Goal: Task Accomplishment & Management: Use online tool/utility

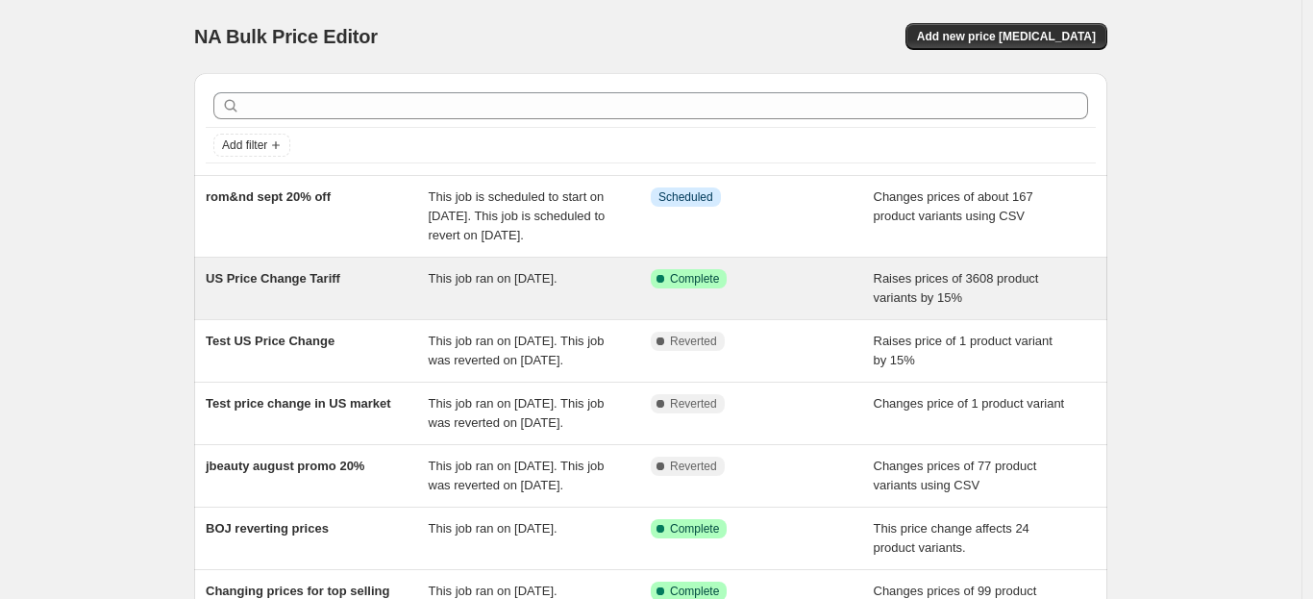
click at [554, 286] on span "This job ran on [DATE]." at bounding box center [493, 278] width 129 height 14
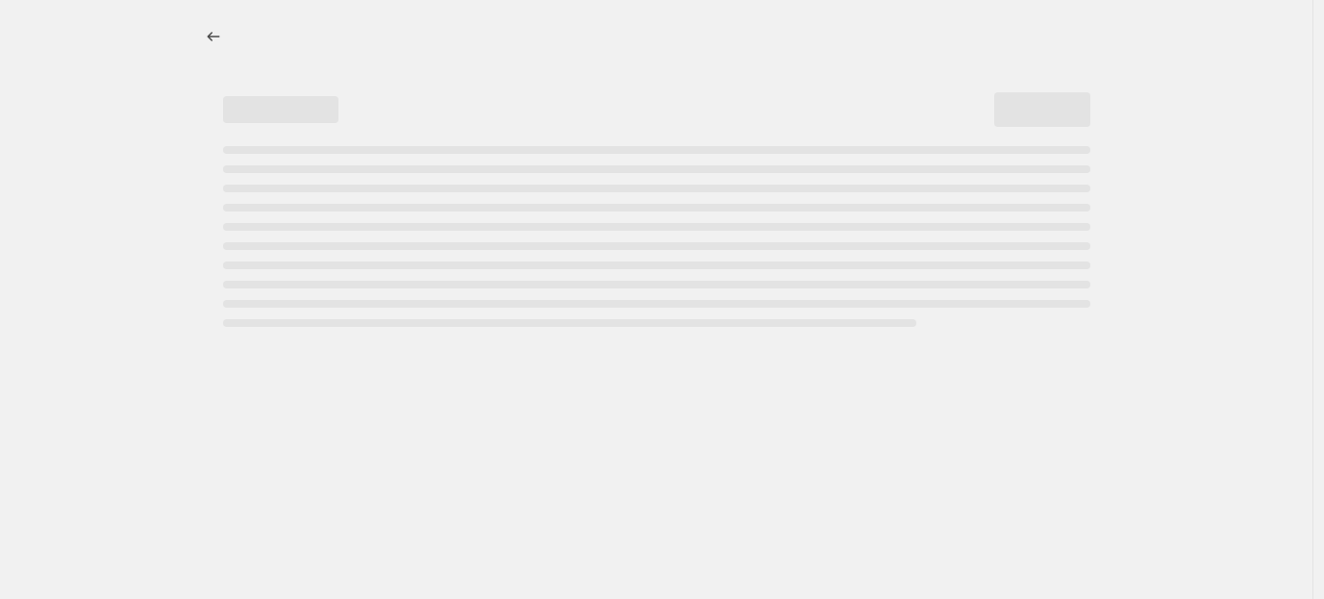
select select "percentage"
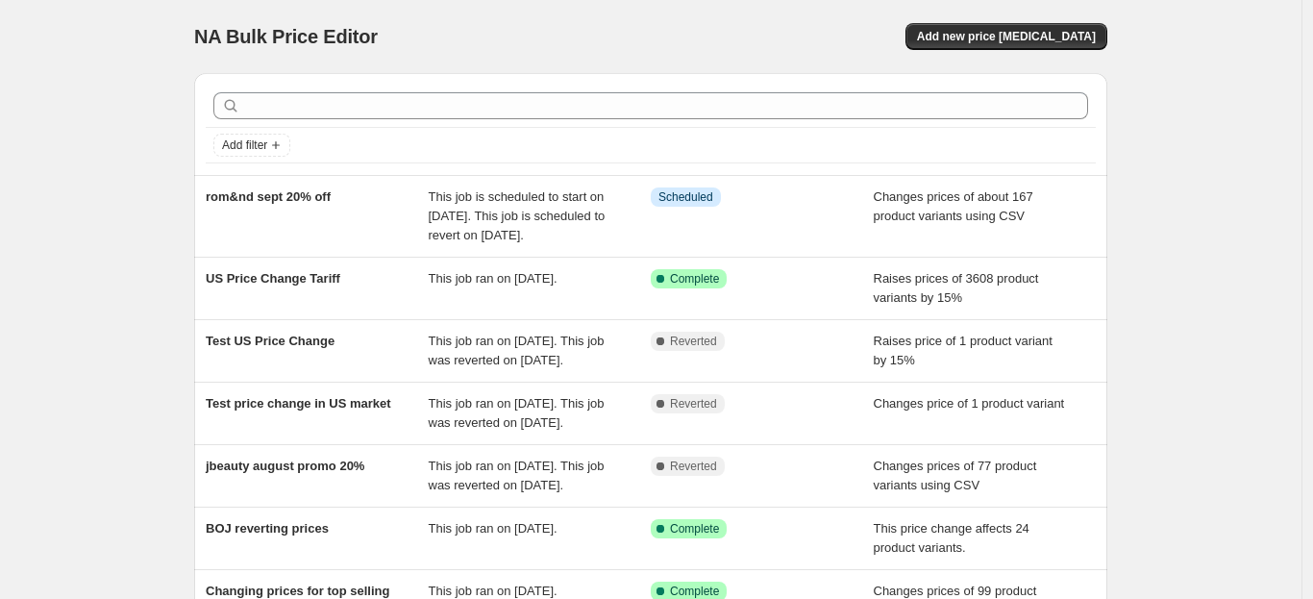
click at [1212, 312] on div "NA Bulk Price Editor. This page is ready NA Bulk Price Editor Add new price [ME…" at bounding box center [651, 505] width 1302 height 1010
click at [1275, 266] on div "NA Bulk Price Editor. This page is ready NA Bulk Price Editor Add new price [ME…" at bounding box center [651, 505] width 1302 height 1010
